Goal: Task Accomplishment & Management: Complete application form

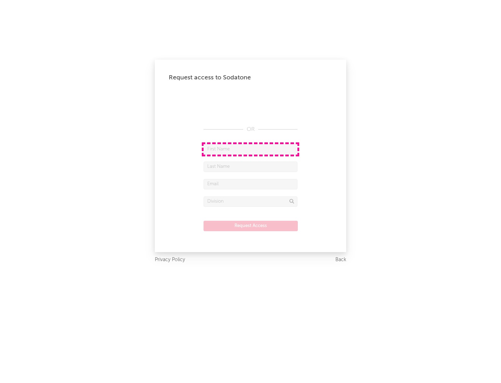
click at [251, 149] on input "text" at bounding box center [251, 149] width 94 height 10
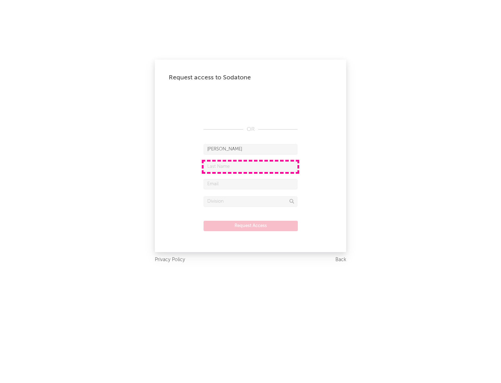
type input "[PERSON_NAME]"
click at [251, 166] on input "text" at bounding box center [251, 166] width 94 height 10
type input "[PERSON_NAME]"
click at [251, 184] on input "text" at bounding box center [251, 184] width 94 height 10
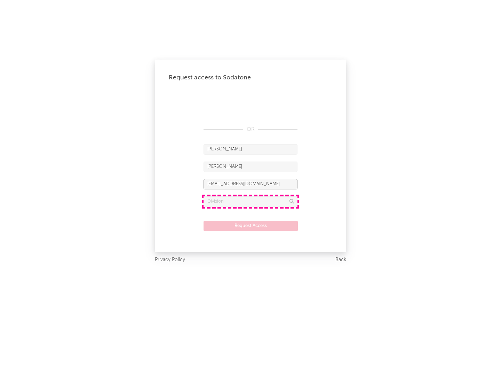
type input "[EMAIL_ADDRESS][DOMAIN_NAME]"
click at [251, 201] on input "text" at bounding box center [251, 201] width 94 height 10
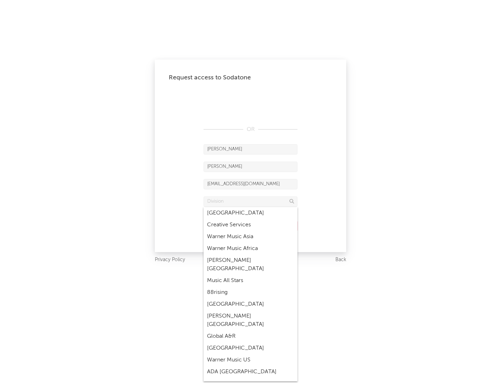
click at [251, 275] on div "Music All Stars" at bounding box center [251, 281] width 94 height 12
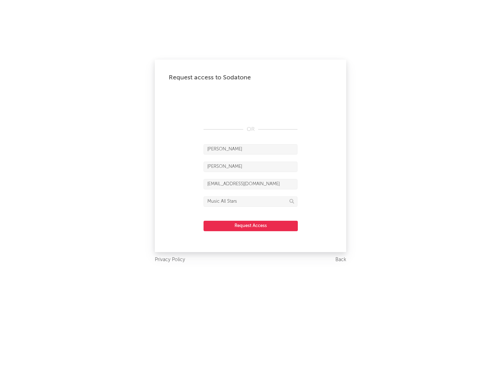
type input "Music All Stars"
click at [251, 226] on button "Request Access" at bounding box center [251, 226] width 94 height 10
